Goal: Information Seeking & Learning: Understand process/instructions

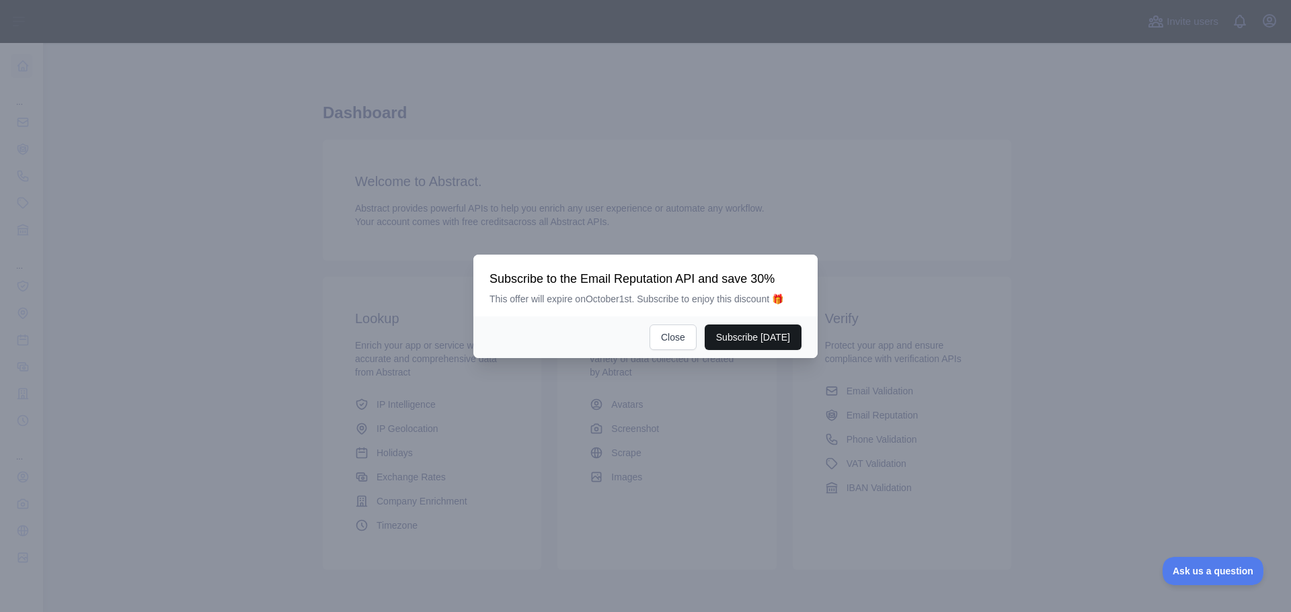
click at [721, 332] on button "Subscribe [DATE]" at bounding box center [753, 338] width 97 height 26
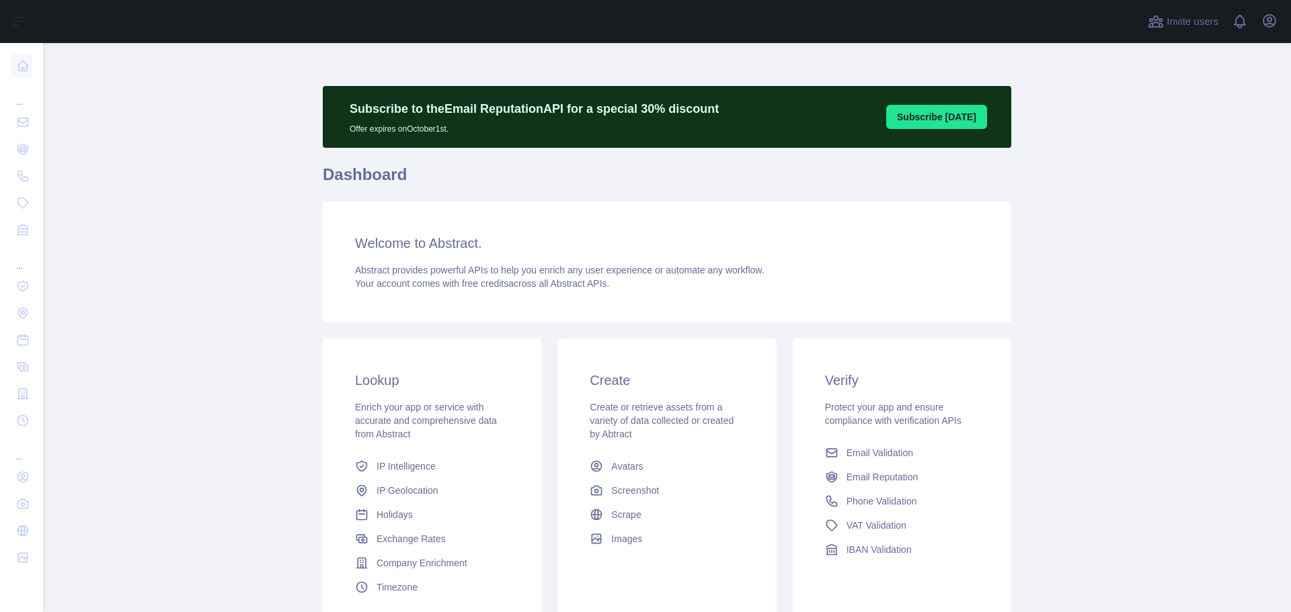
click at [468, 109] on p "Subscribe to the Email Reputation API for a special 30 % discount" at bounding box center [534, 108] width 369 height 19
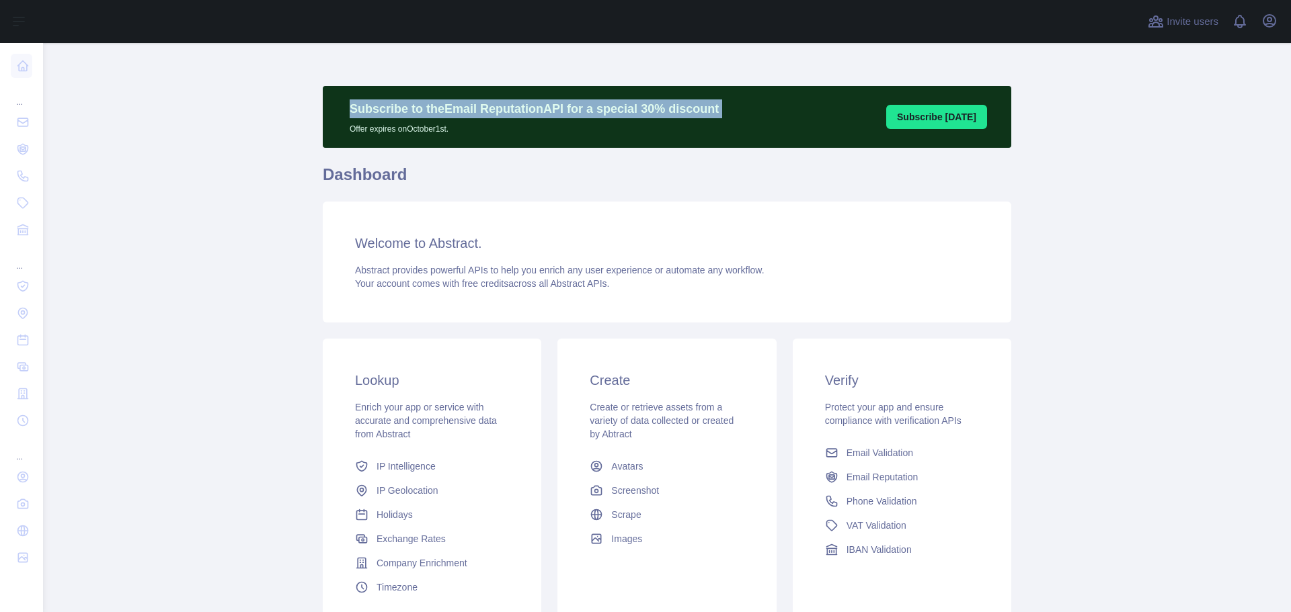
click at [468, 109] on p "Subscribe to the Email Reputation API for a special 30 % discount" at bounding box center [534, 108] width 369 height 19
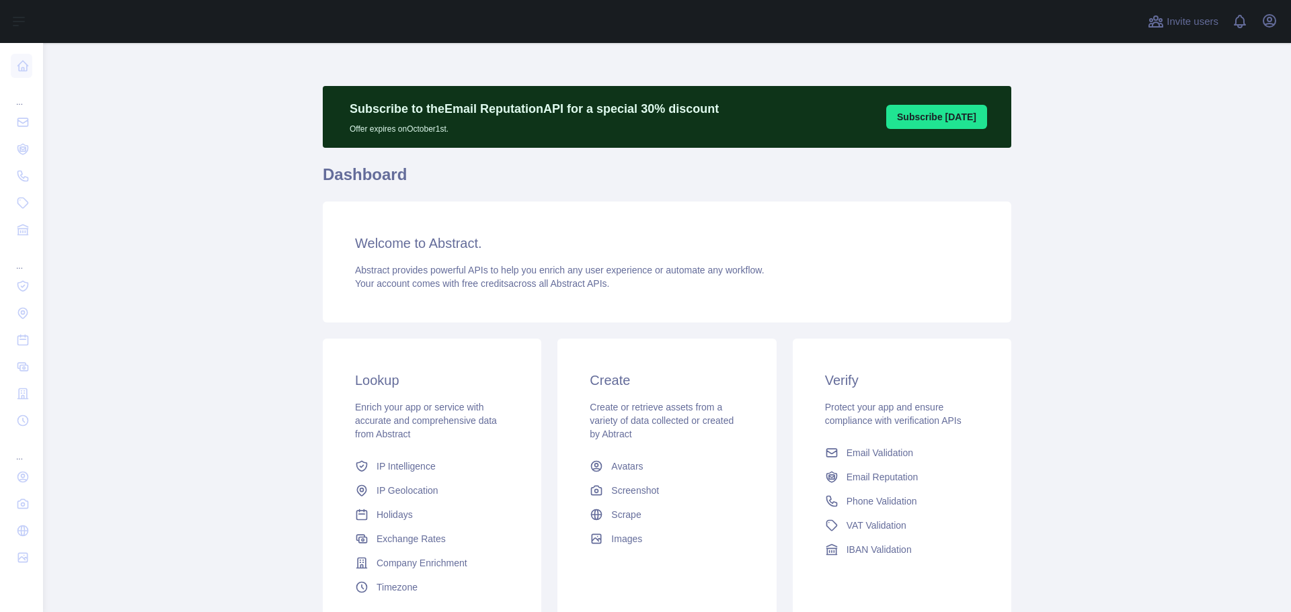
click at [644, 126] on p "Offer expires on [DATE]." at bounding box center [534, 126] width 369 height 16
click at [364, 165] on h1 "Dashboard" at bounding box center [667, 180] width 688 height 32
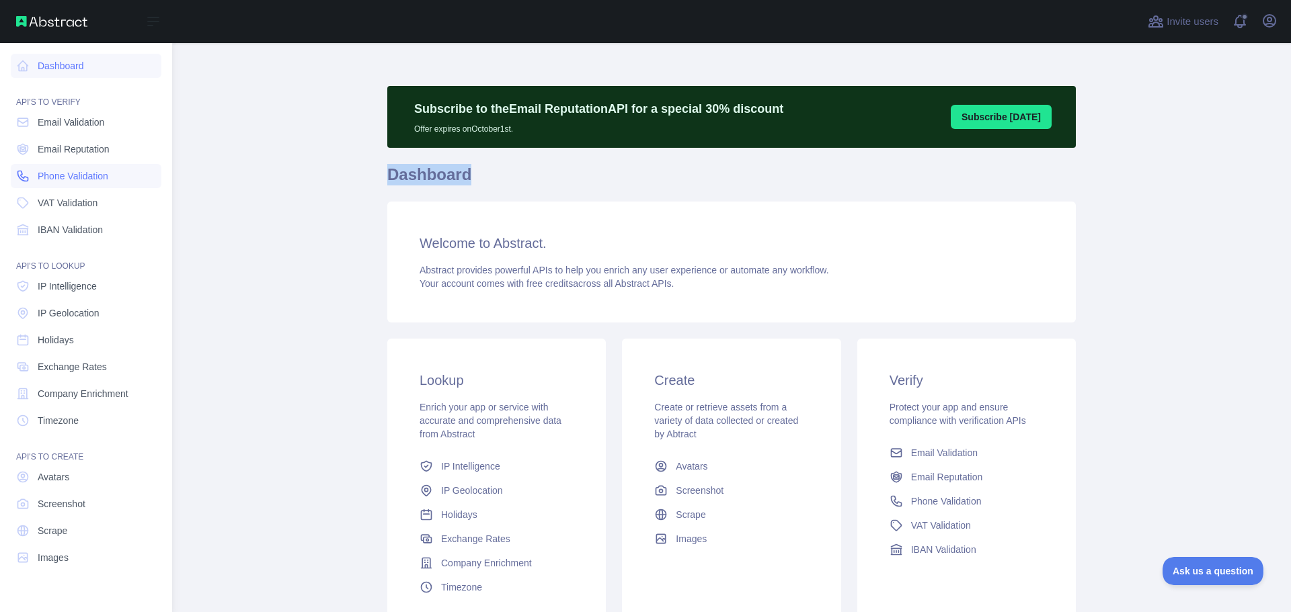
click at [87, 182] on span "Phone Validation" at bounding box center [73, 175] width 71 height 13
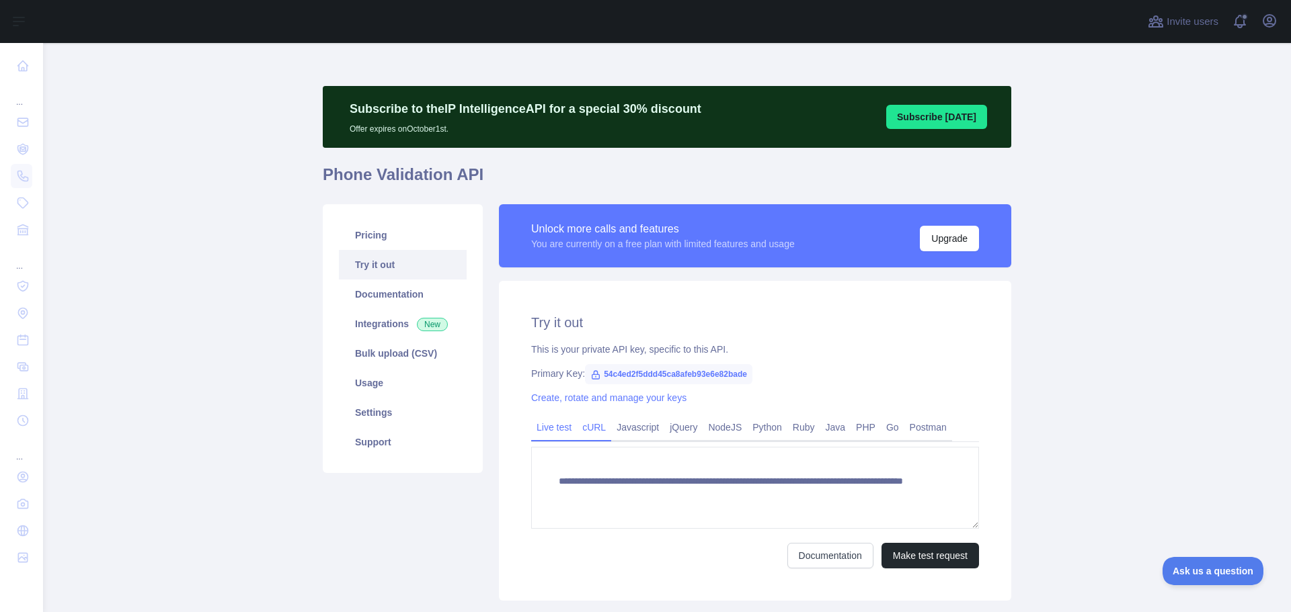
click at [589, 428] on link "cURL" at bounding box center [594, 428] width 34 height 22
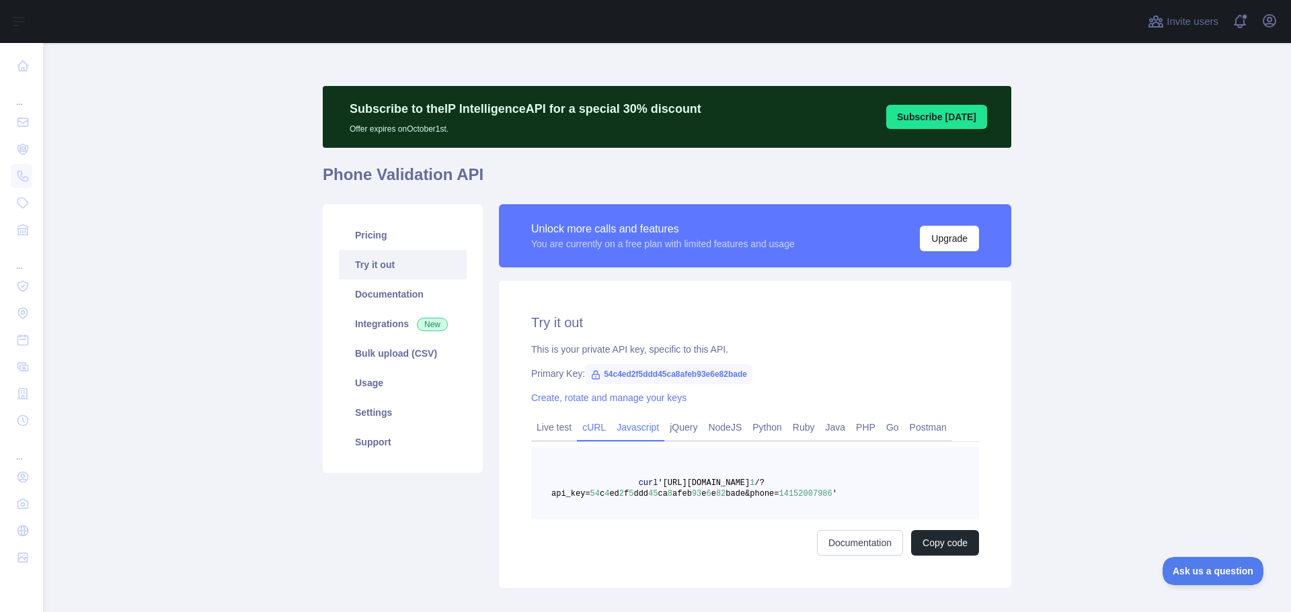
click at [621, 429] on link "Javascript" at bounding box center [637, 428] width 53 height 22
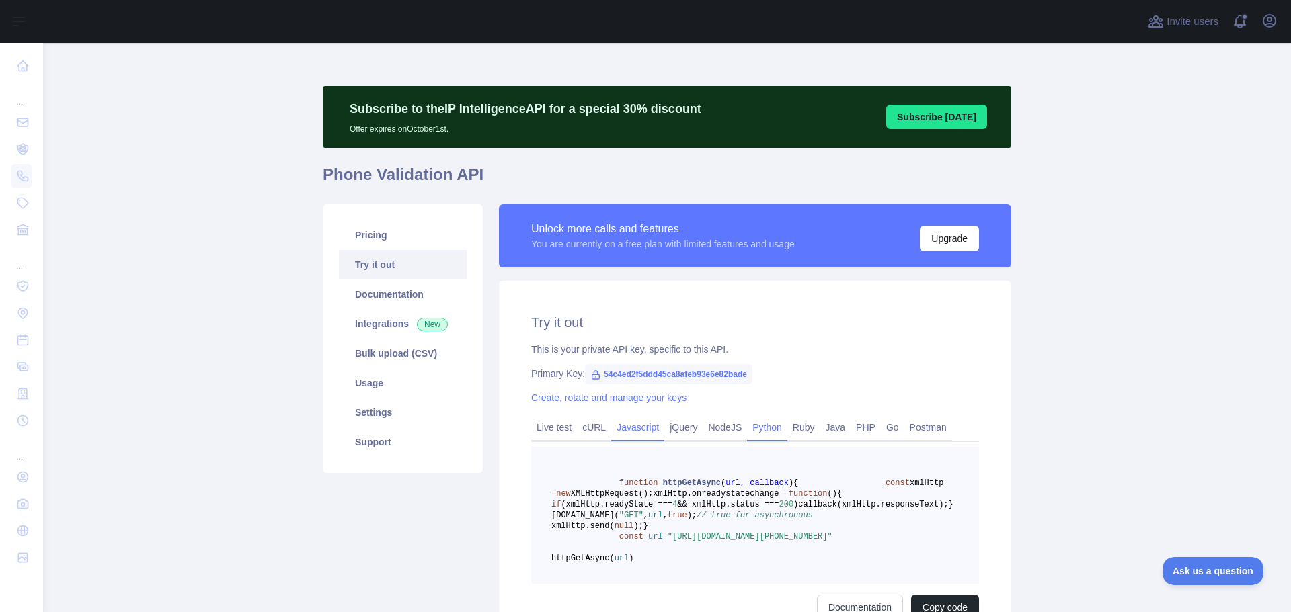
click at [750, 421] on link "Python" at bounding box center [767, 428] width 40 height 22
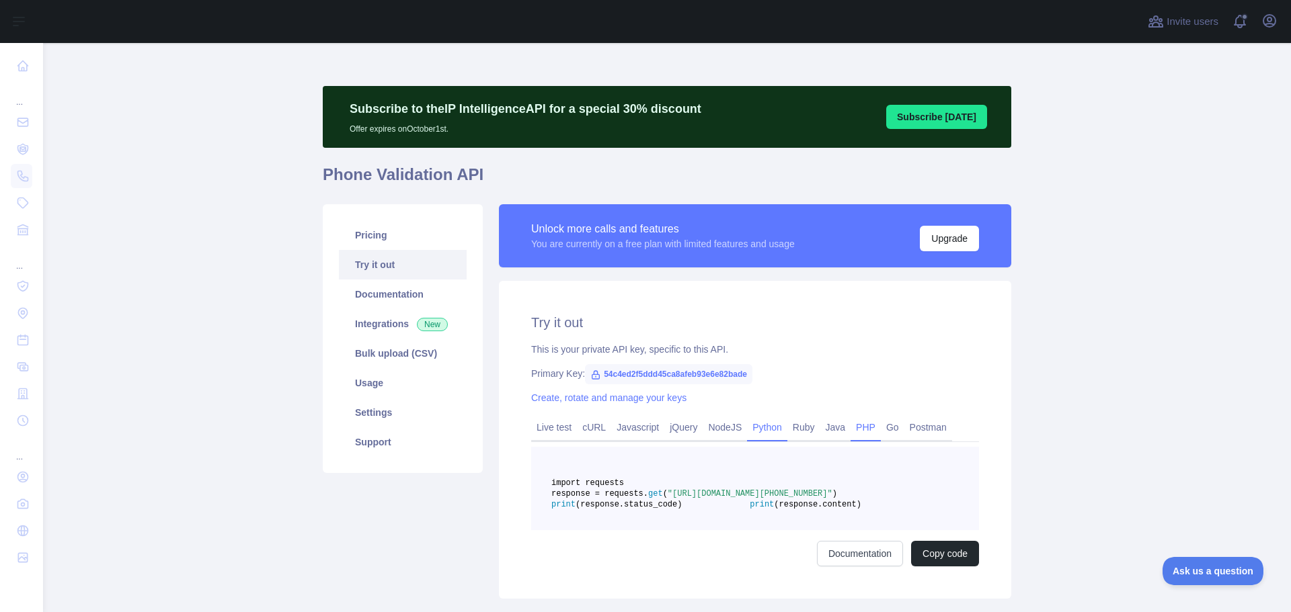
click at [850, 427] on link "PHP" at bounding box center [865, 428] width 30 height 22
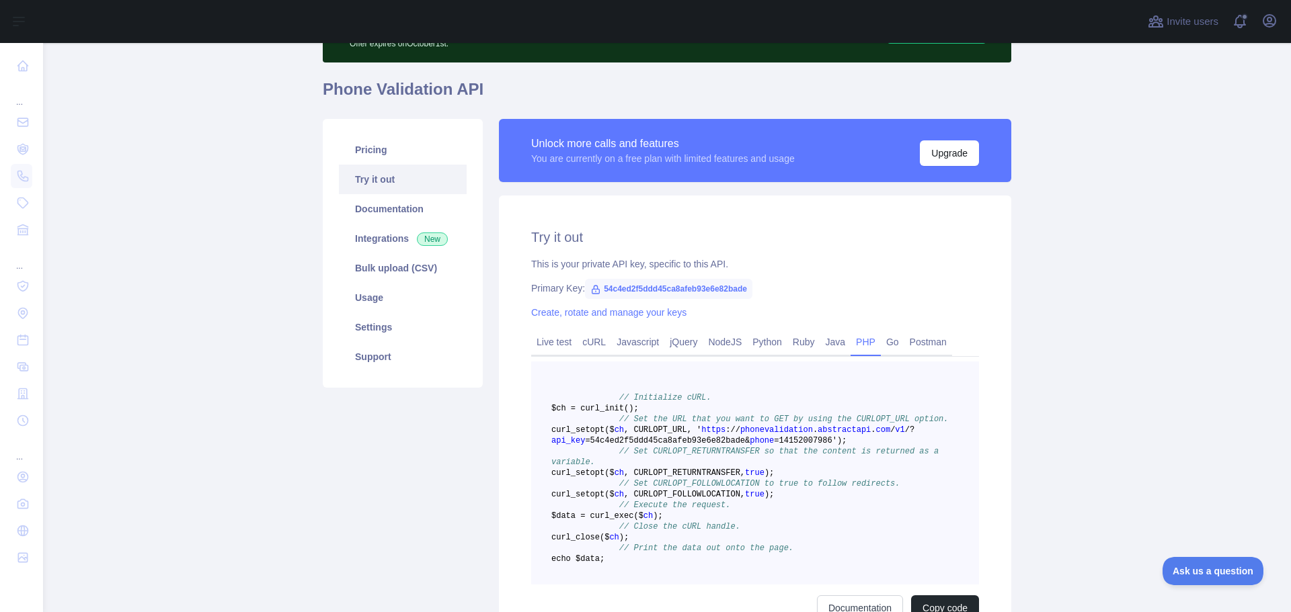
scroll to position [89, 0]
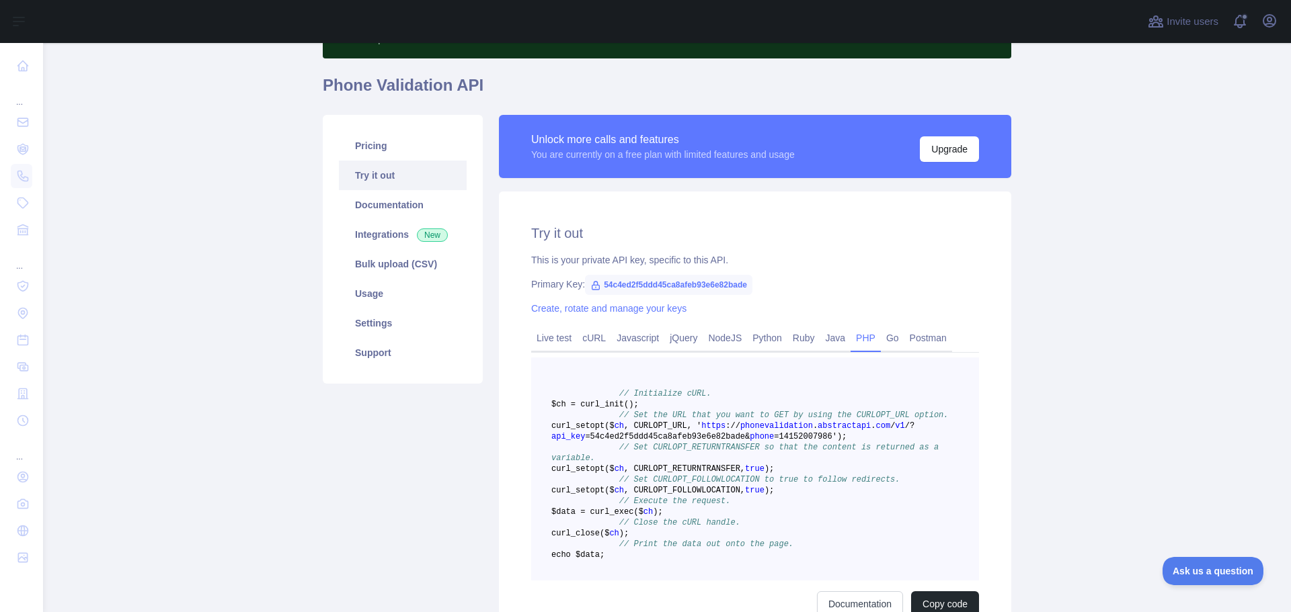
click at [677, 442] on span "=54c4ed2f5ddd45ca8afeb93e6e82bade&" at bounding box center [667, 436] width 165 height 9
copy span "54c4ed2f5ddd45ca8afeb93e6e82bade"
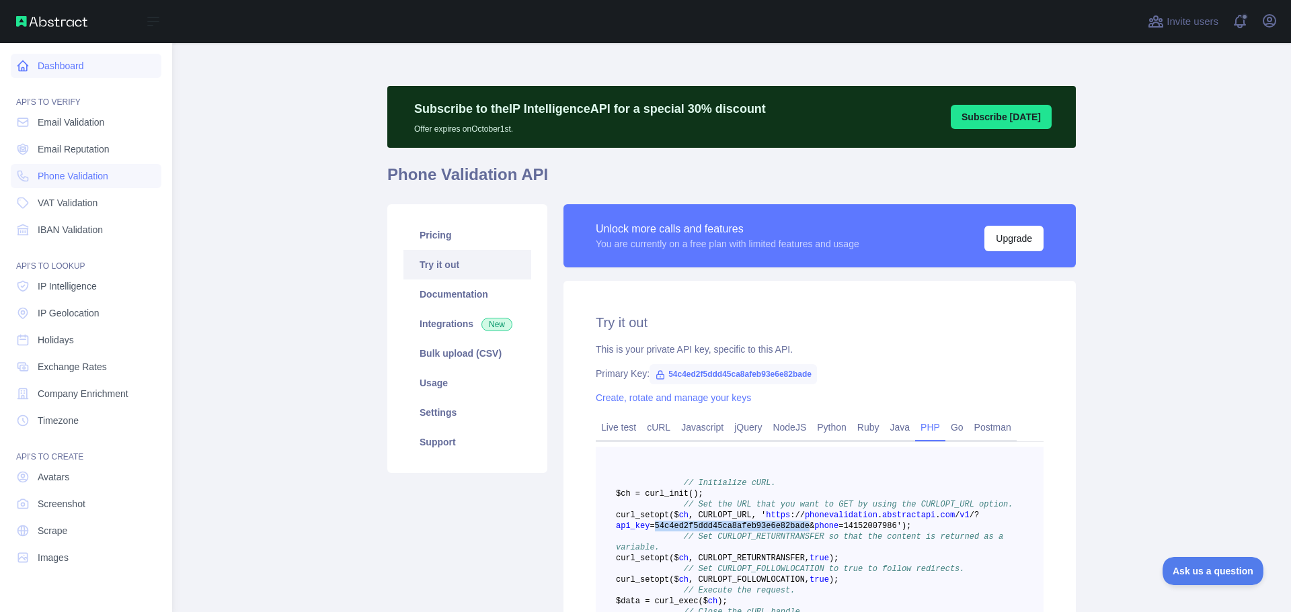
click at [45, 73] on link "Dashboard" at bounding box center [86, 66] width 151 height 24
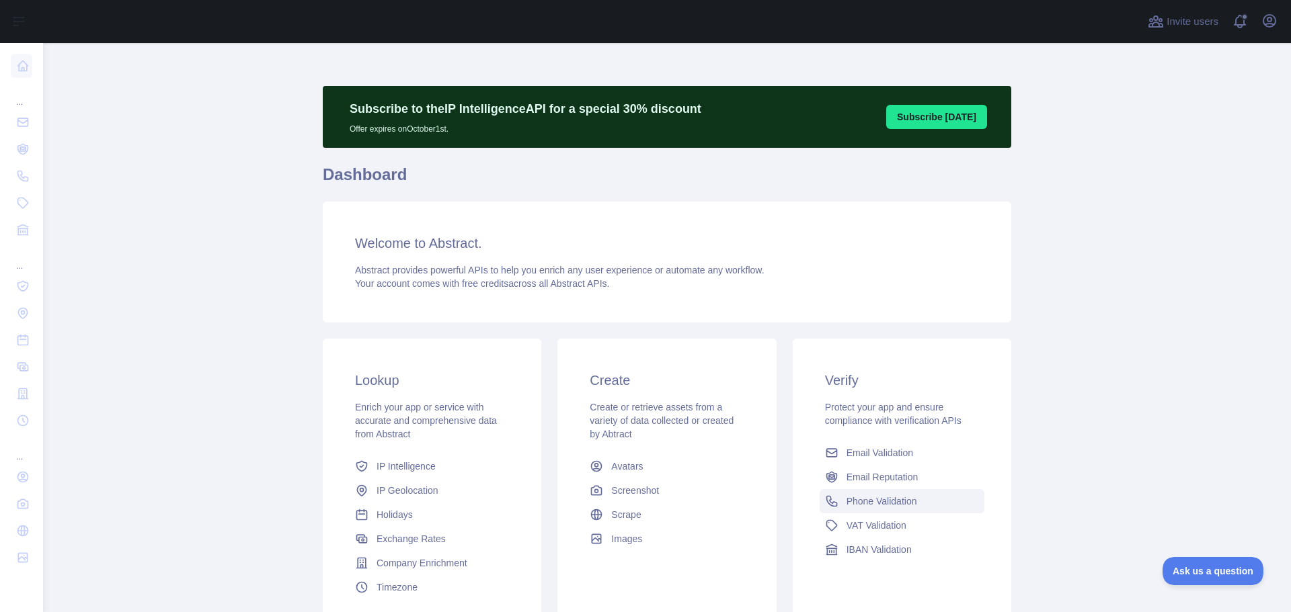
click at [859, 497] on span "Phone Validation" at bounding box center [881, 501] width 71 height 13
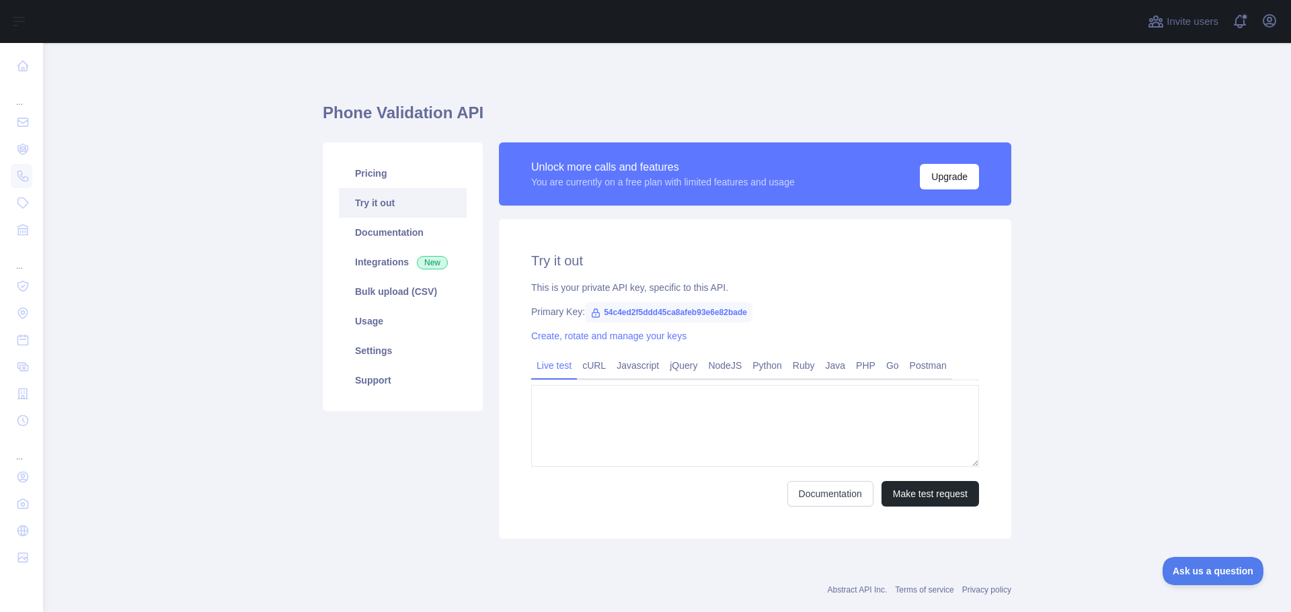
type textarea "**********"
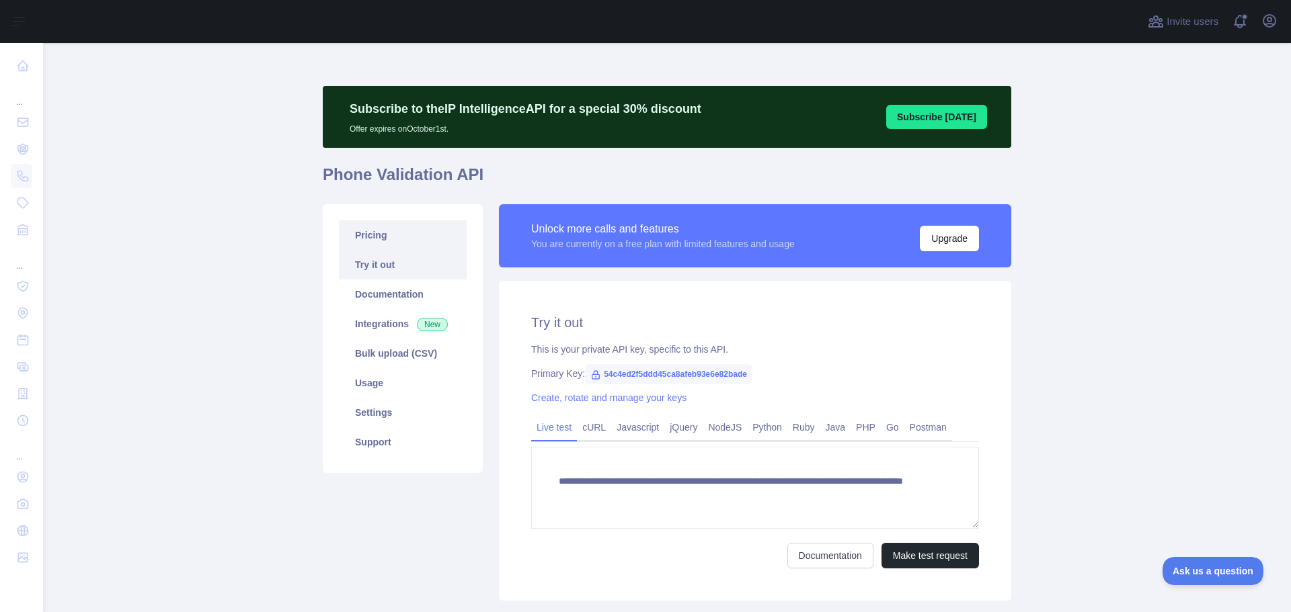
click at [370, 239] on link "Pricing" at bounding box center [403, 235] width 128 height 30
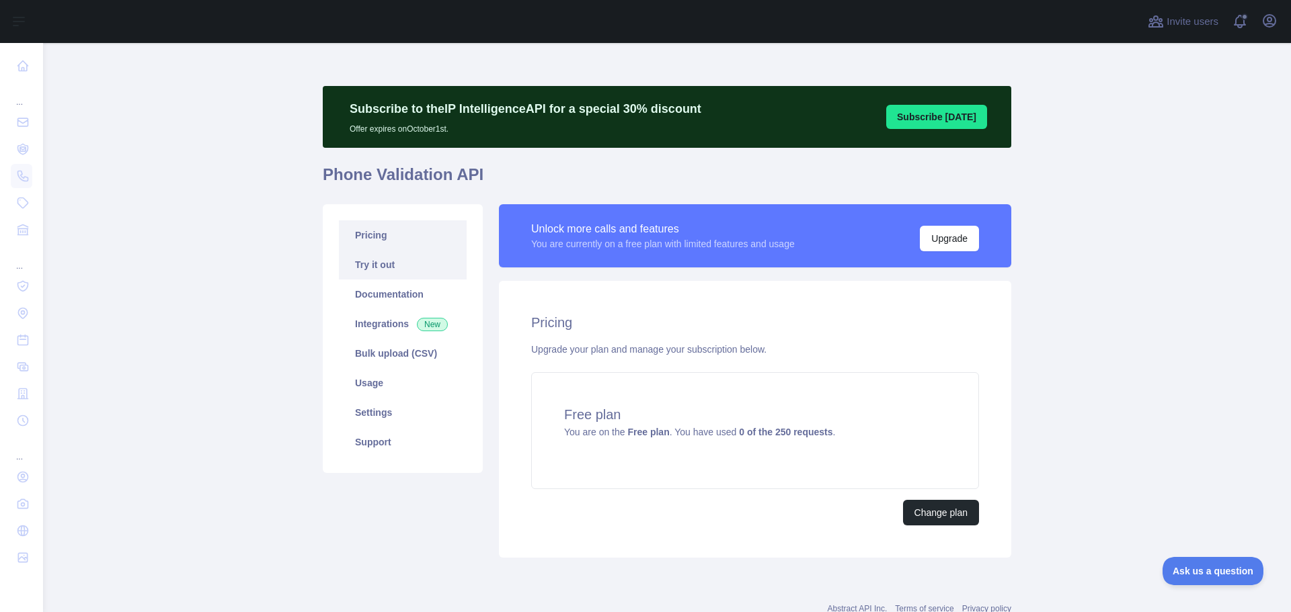
click at [378, 269] on link "Try it out" at bounding box center [403, 265] width 128 height 30
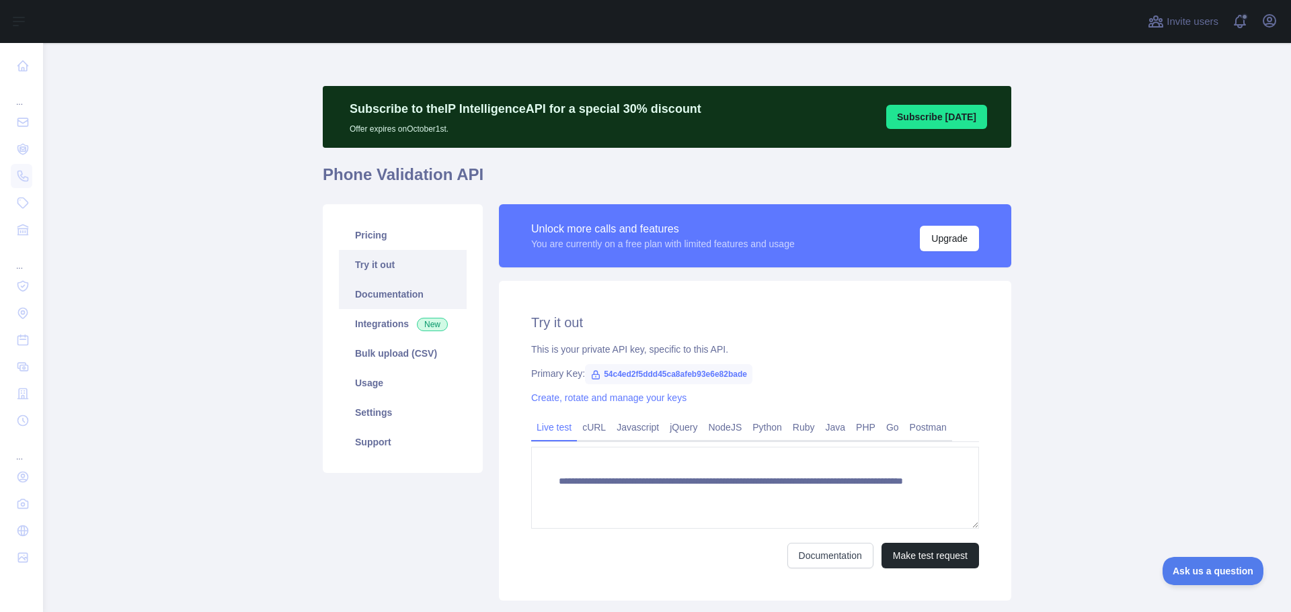
click at [403, 289] on link "Documentation" at bounding box center [403, 295] width 128 height 30
click at [374, 245] on link "Pricing" at bounding box center [403, 235] width 128 height 30
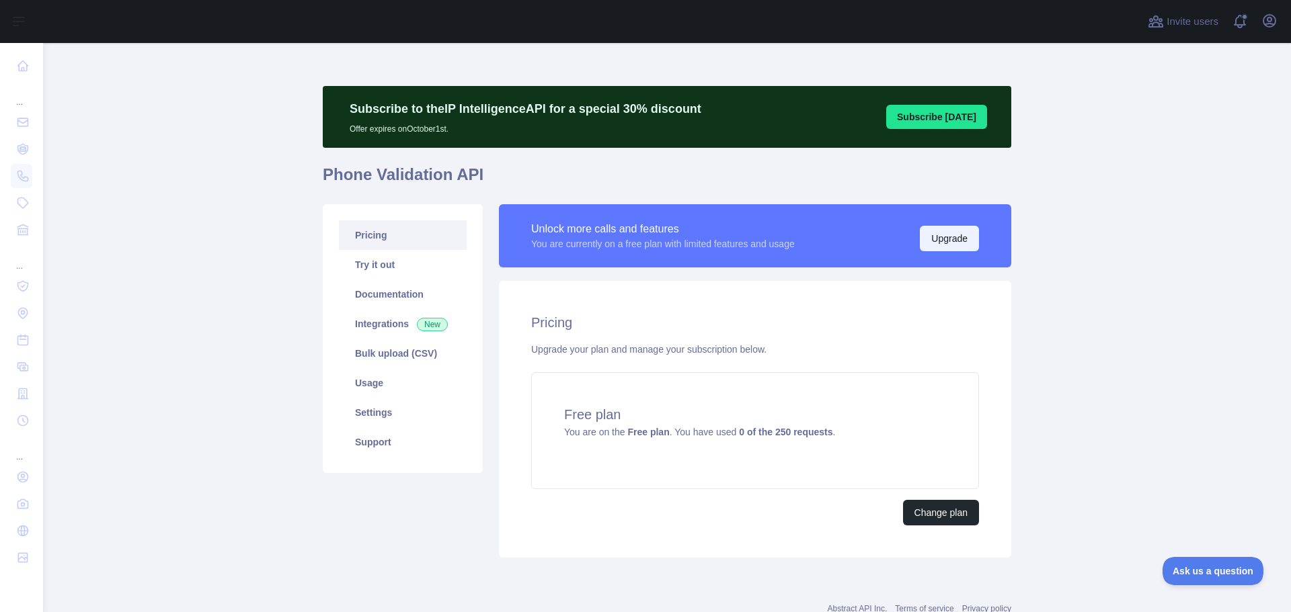
click at [950, 243] on button "Upgrade" at bounding box center [949, 239] width 59 height 26
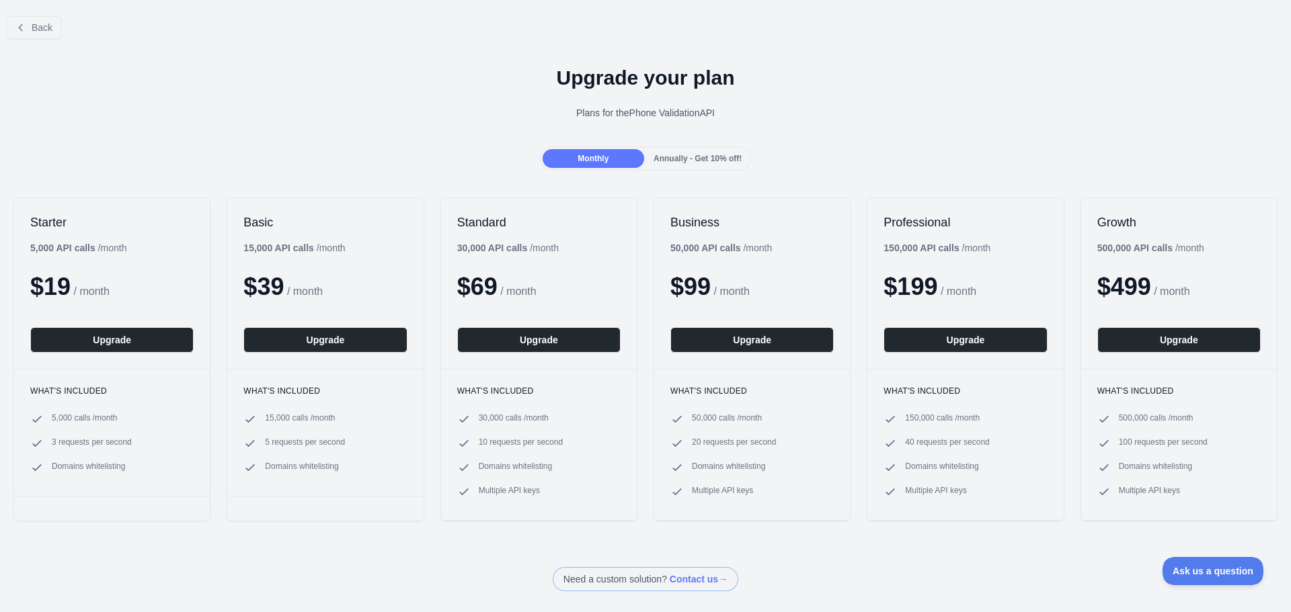
click at [674, 155] on span "Annually - Get 10% off!" at bounding box center [697, 158] width 88 height 9
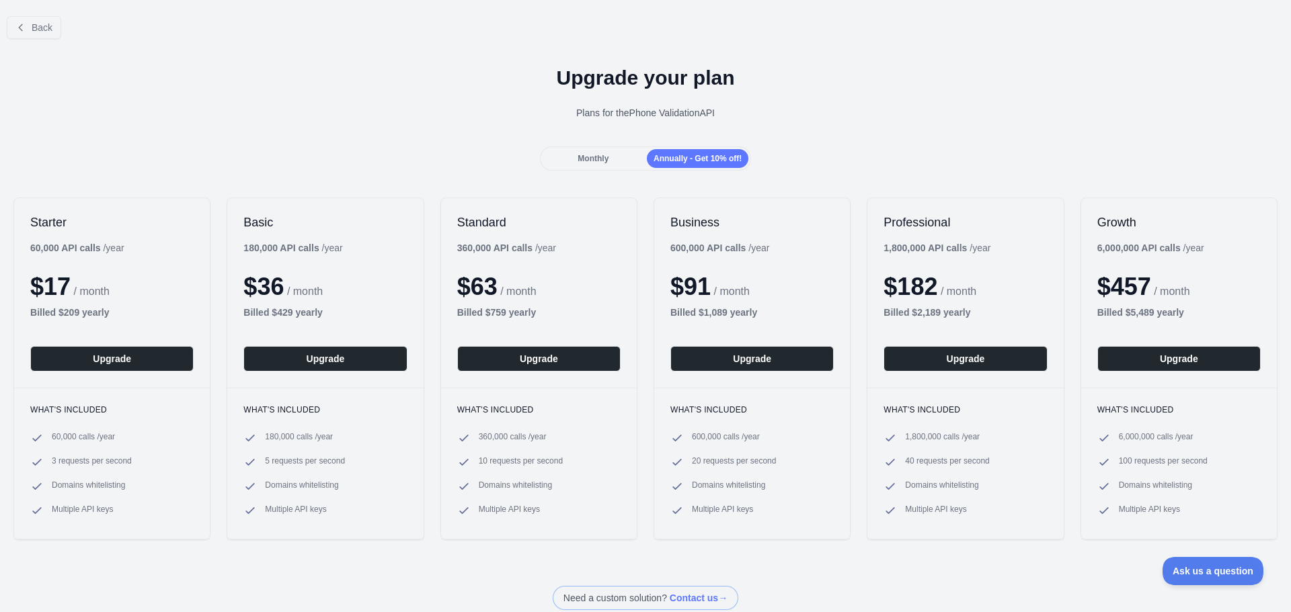
click at [67, 253] on b "60,000 API calls" at bounding box center [65, 248] width 71 height 11
click at [73, 319] on div "Billed $ 209 yearly" at bounding box center [111, 312] width 163 height 13
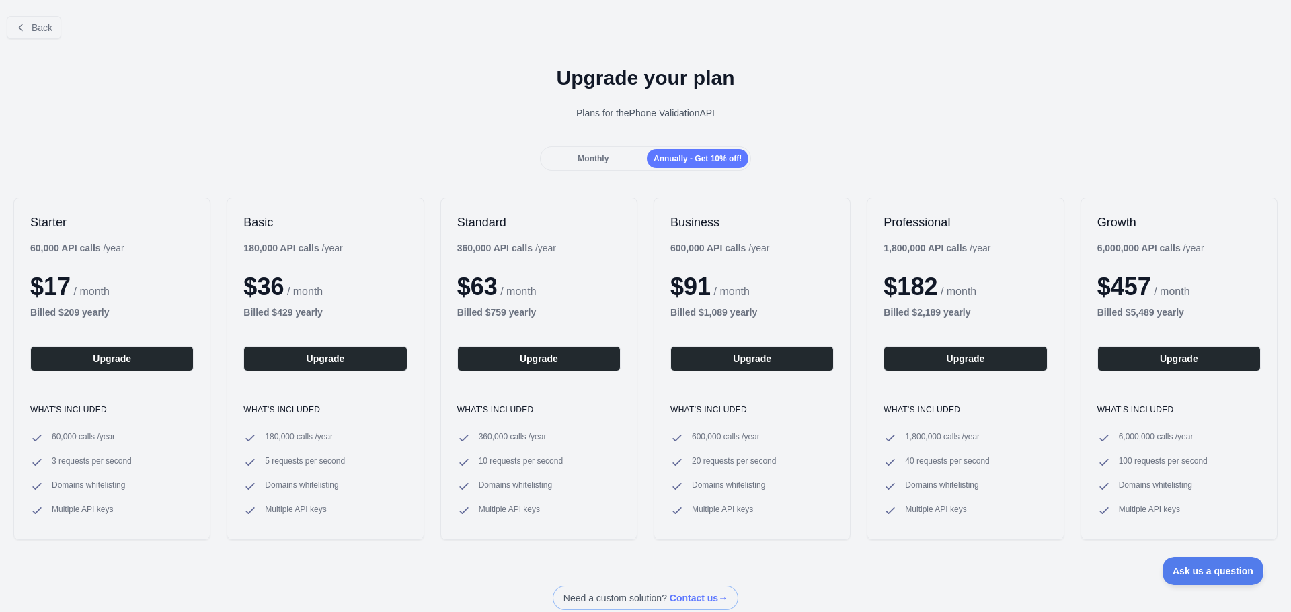
click at [91, 315] on b "Billed $ 209 yearly" at bounding box center [69, 312] width 79 height 11
click at [89, 315] on b "Billed $ 209 yearly" at bounding box center [69, 312] width 79 height 11
click at [90, 290] on span "/ month" at bounding box center [92, 291] width 36 height 11
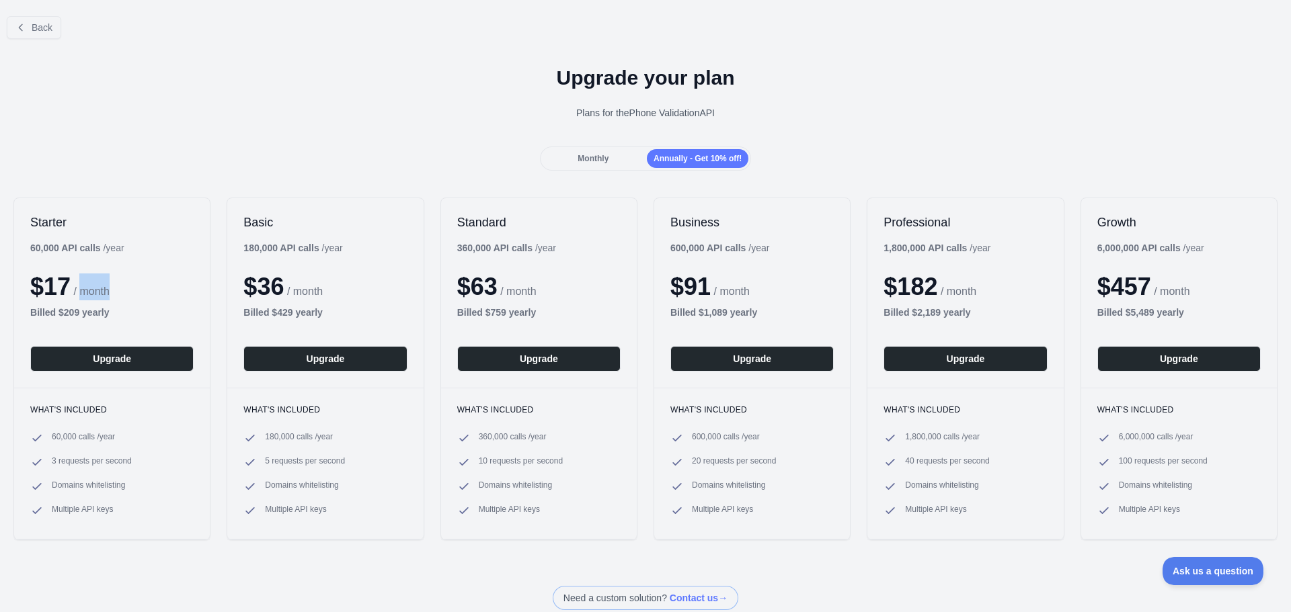
click at [90, 290] on span "/ month" at bounding box center [92, 291] width 36 height 11
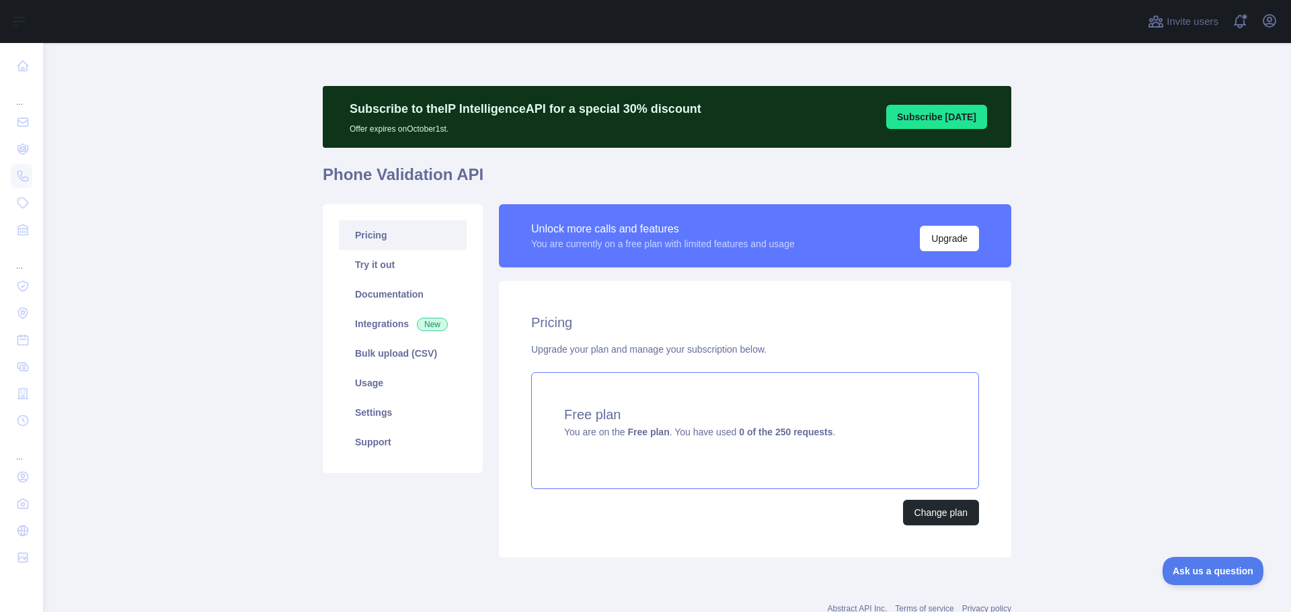
click at [660, 417] on h4 "Free plan" at bounding box center [755, 414] width 382 height 19
click at [386, 263] on link "Try it out" at bounding box center [403, 265] width 128 height 30
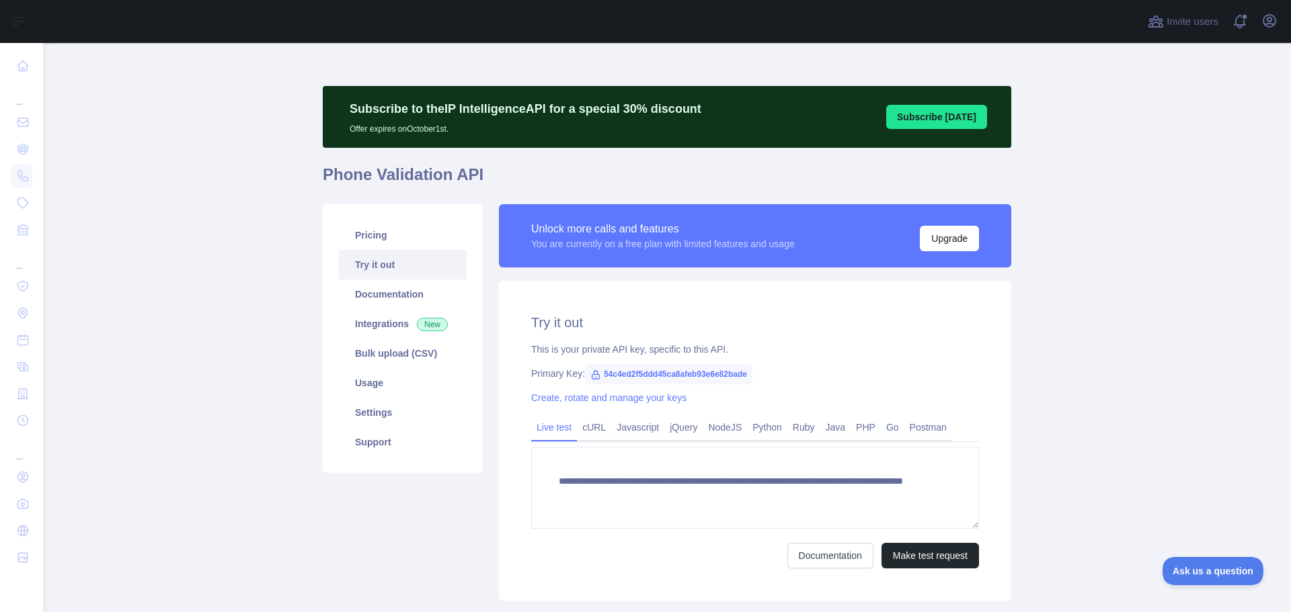
click at [652, 372] on span "54c4ed2f5ddd45ca8afeb93e6e82bade" at bounding box center [668, 374] width 167 height 20
click at [644, 378] on span "54c4ed2f5ddd45ca8afeb93e6e82bade" at bounding box center [668, 374] width 167 height 20
click at [590, 374] on icon at bounding box center [595, 375] width 11 height 11
click at [605, 374] on span "54c4ed2f5ddd45ca8afeb93e6e82bade" at bounding box center [668, 374] width 167 height 20
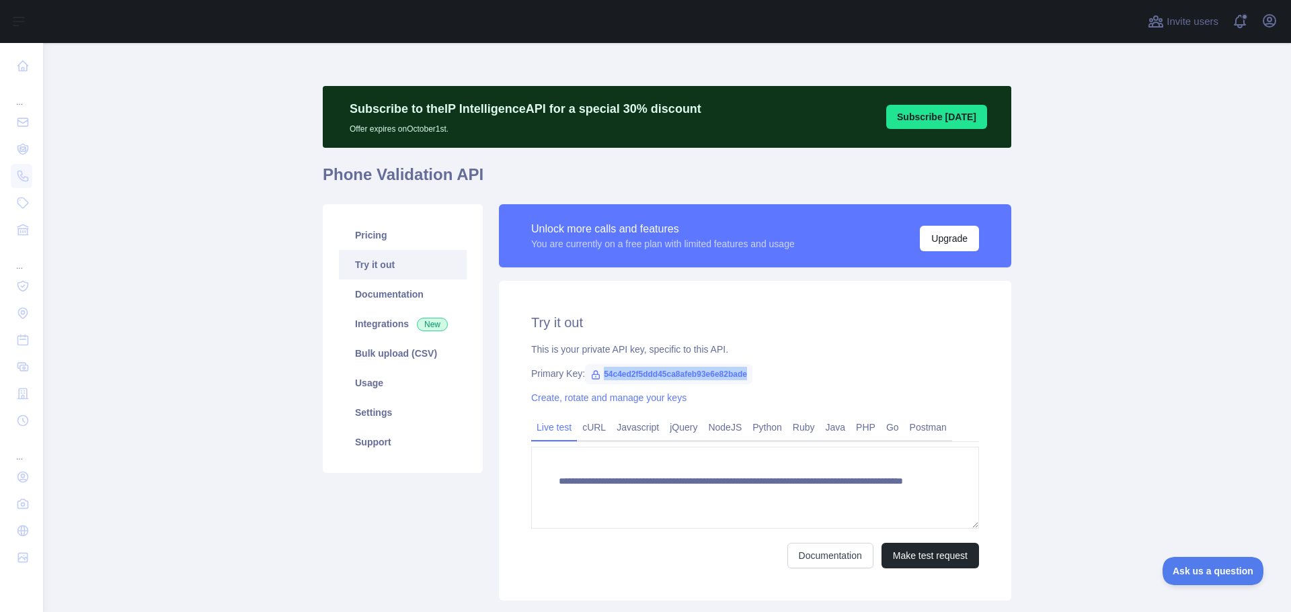
click at [605, 374] on span "54c4ed2f5ddd45ca8afeb93e6e82bade" at bounding box center [668, 374] width 167 height 20
click at [604, 374] on span "54c4ed2f5ddd45ca8afeb93e6e82bade" at bounding box center [668, 374] width 167 height 20
click at [850, 428] on link "PHP" at bounding box center [865, 428] width 30 height 22
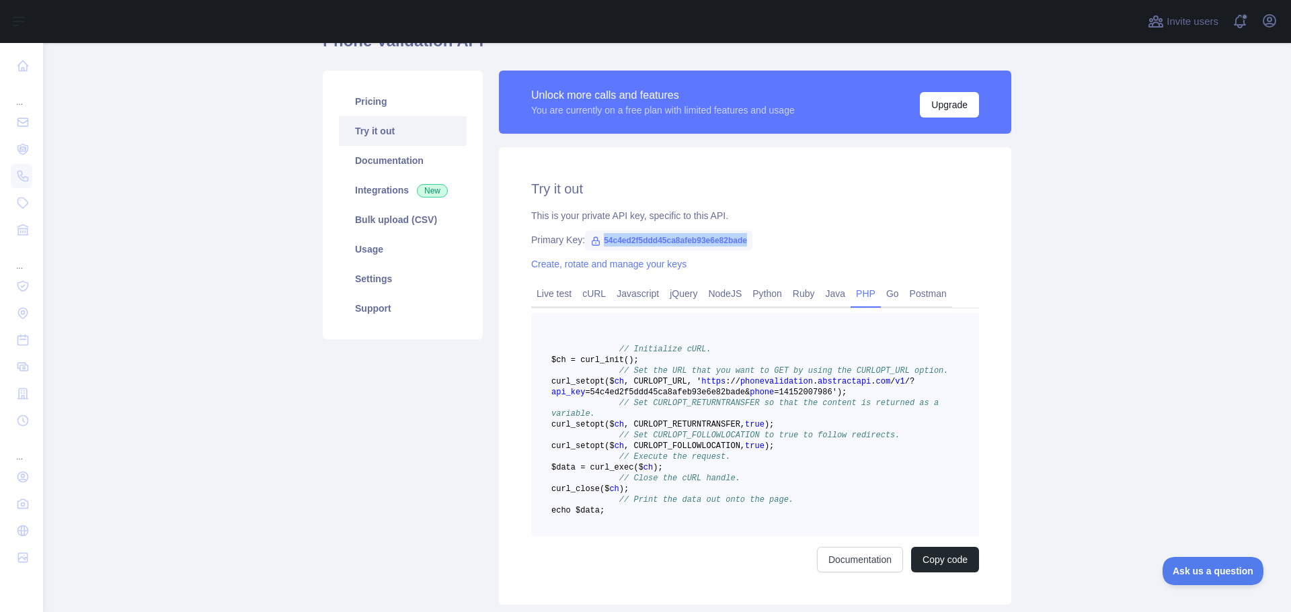
scroll to position [226, 0]
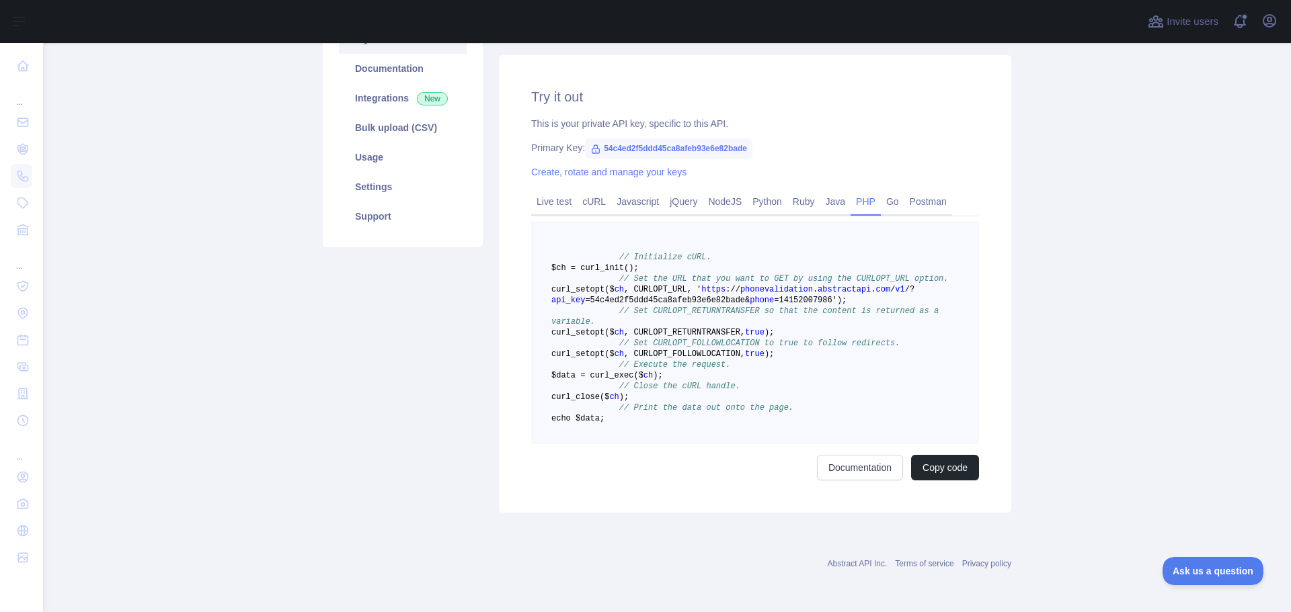
click at [695, 294] on span ", CURLOPT_URL, '" at bounding box center [662, 289] width 77 height 9
click at [830, 201] on link "Java" at bounding box center [835, 202] width 31 height 22
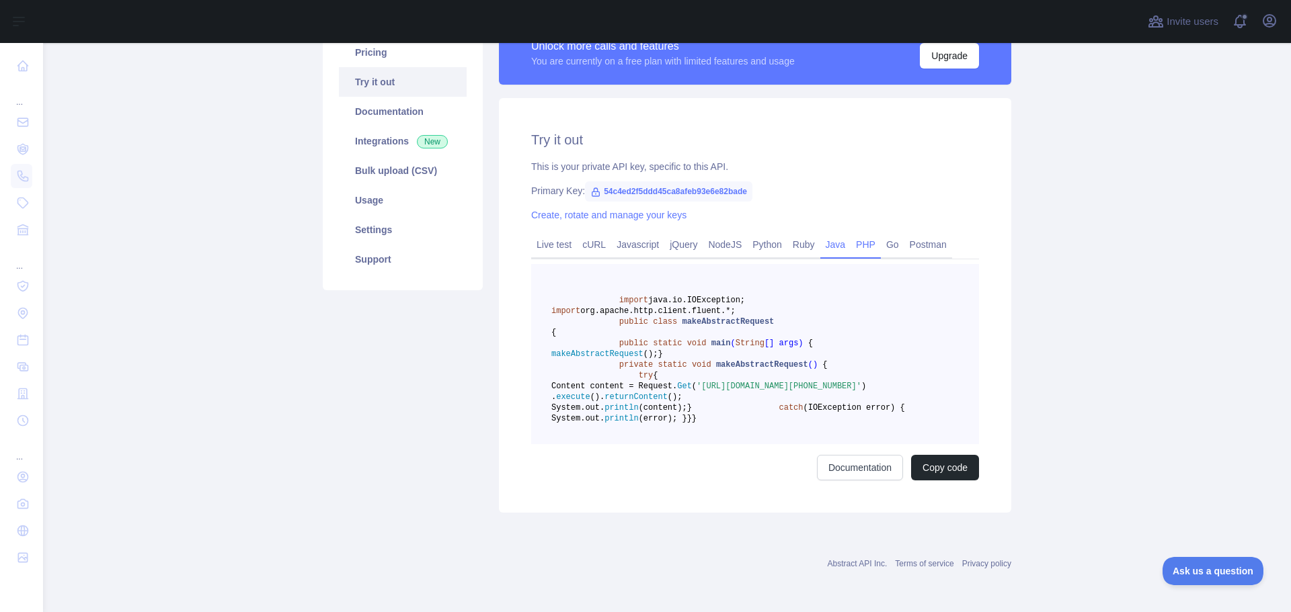
click at [852, 234] on link "PHP" at bounding box center [865, 245] width 30 height 22
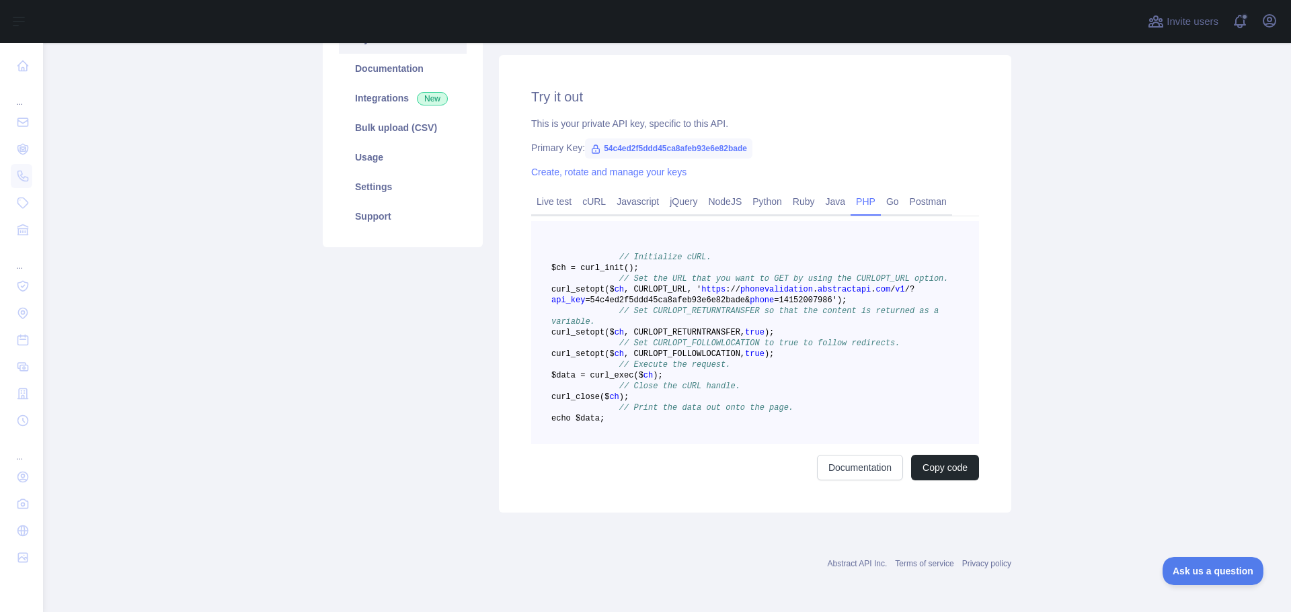
click at [629, 258] on span "// Initialize cURL." at bounding box center [665, 257] width 92 height 9
drag, startPoint x: 629, startPoint y: 258, endPoint x: 646, endPoint y: 477, distance: 219.8
click at [646, 444] on pre "// Initialize cURL. $ch = curl _init() ; // Set the URL that you want to GET by…" at bounding box center [755, 332] width 448 height 223
copy code "// Initialize cURL. $ch = curl _init() ; // Set the URL that you want to GET by…"
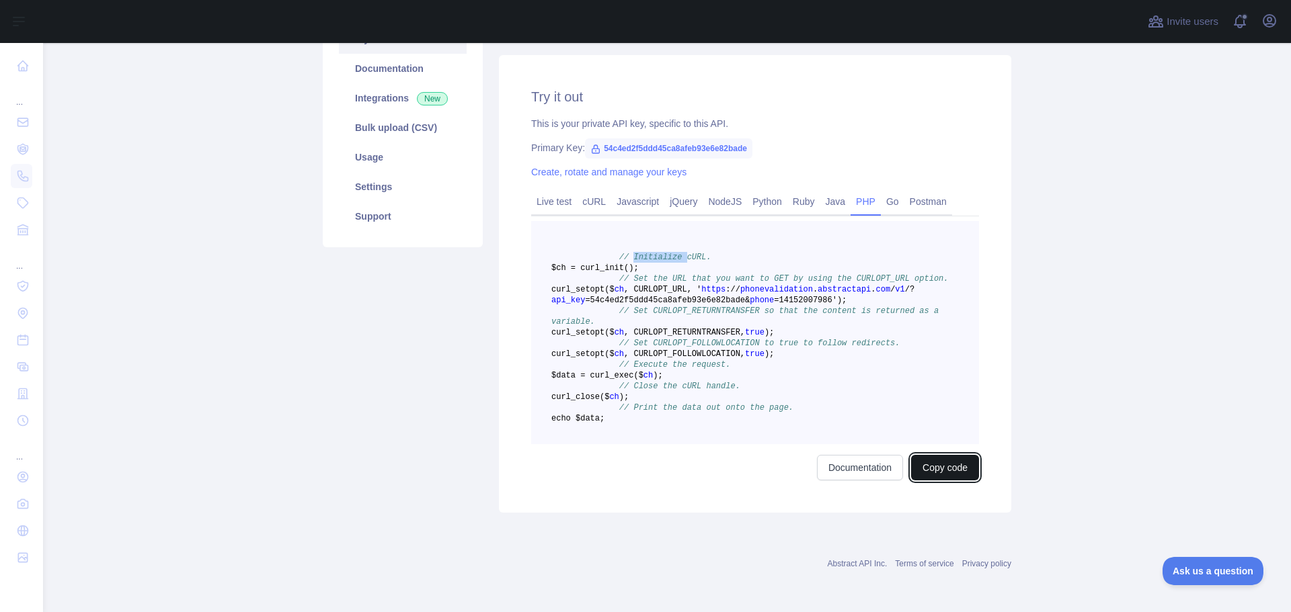
click at [948, 481] on button "Copy code" at bounding box center [945, 468] width 68 height 26
